Goal: Find specific page/section: Find specific page/section

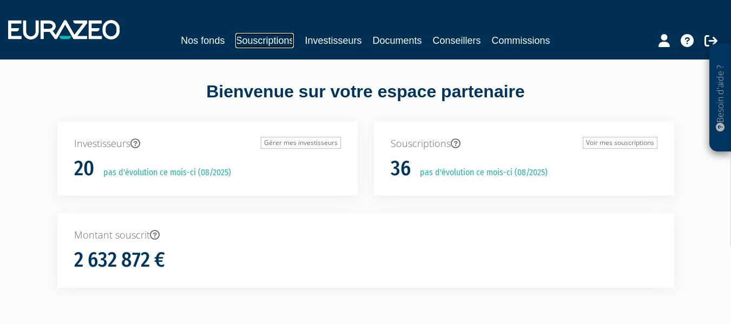
click at [251, 38] on link "Souscriptions" at bounding box center [264, 40] width 58 height 15
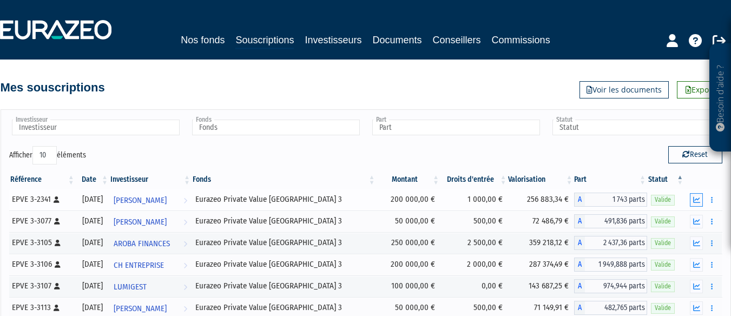
click at [699, 198] on icon "button" at bounding box center [696, 199] width 7 height 7
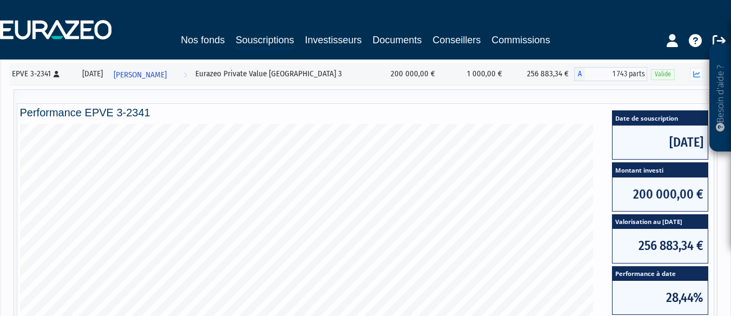
scroll to position [130, 0]
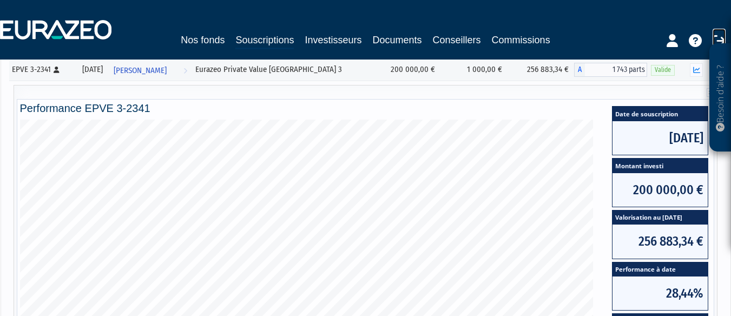
click at [716, 35] on icon at bounding box center [719, 40] width 13 height 13
